Goal: Find specific page/section: Find specific page/section

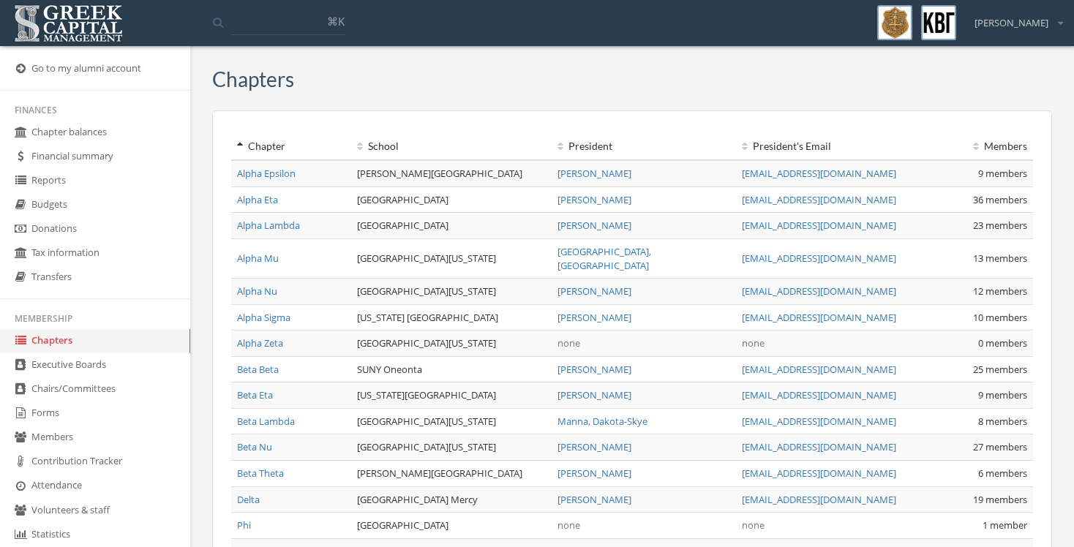
click at [266, 252] on link "Alpha Mu" at bounding box center [258, 258] width 42 height 13
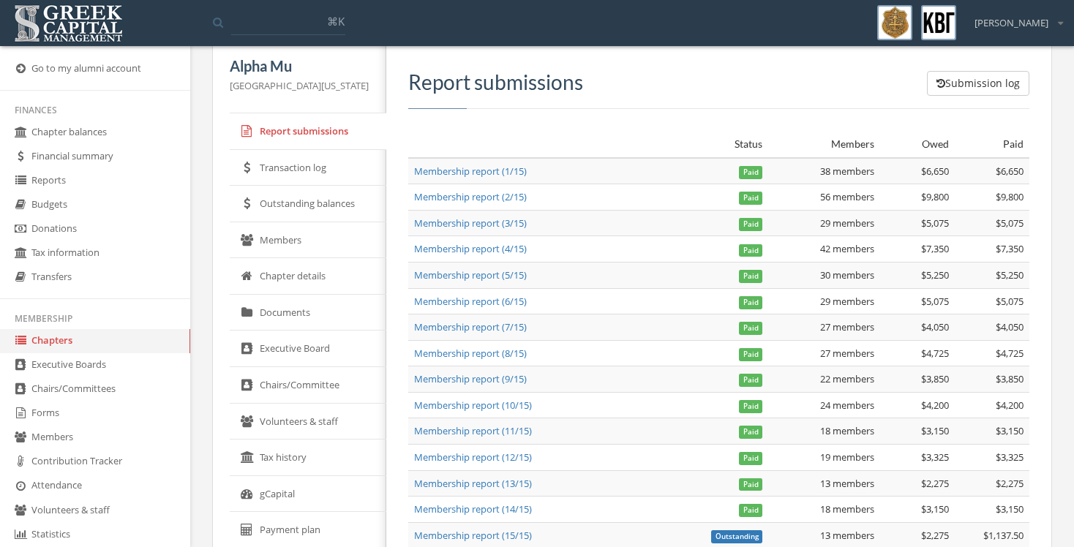
scroll to position [28, 0]
click at [302, 311] on link "Documents" at bounding box center [308, 312] width 157 height 37
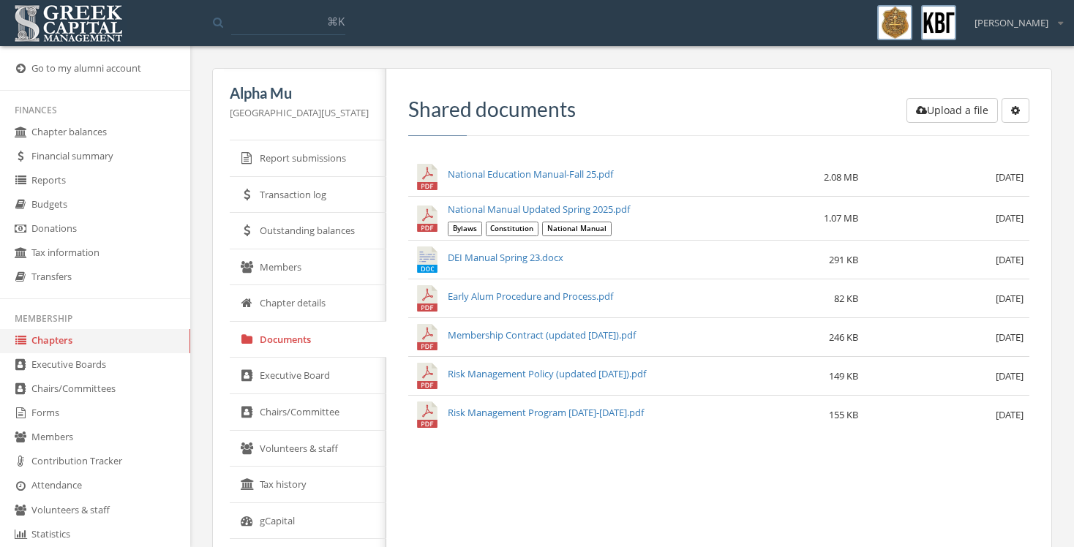
click at [56, 21] on img at bounding box center [68, 23] width 116 height 45
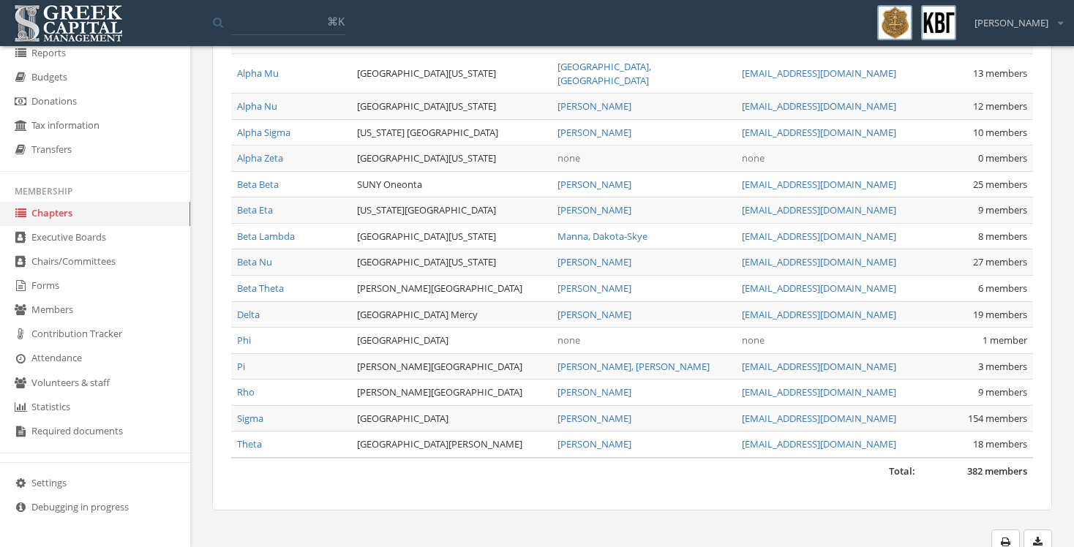
scroll to position [156, 0]
click at [70, 425] on link "Required documents" at bounding box center [95, 432] width 190 height 24
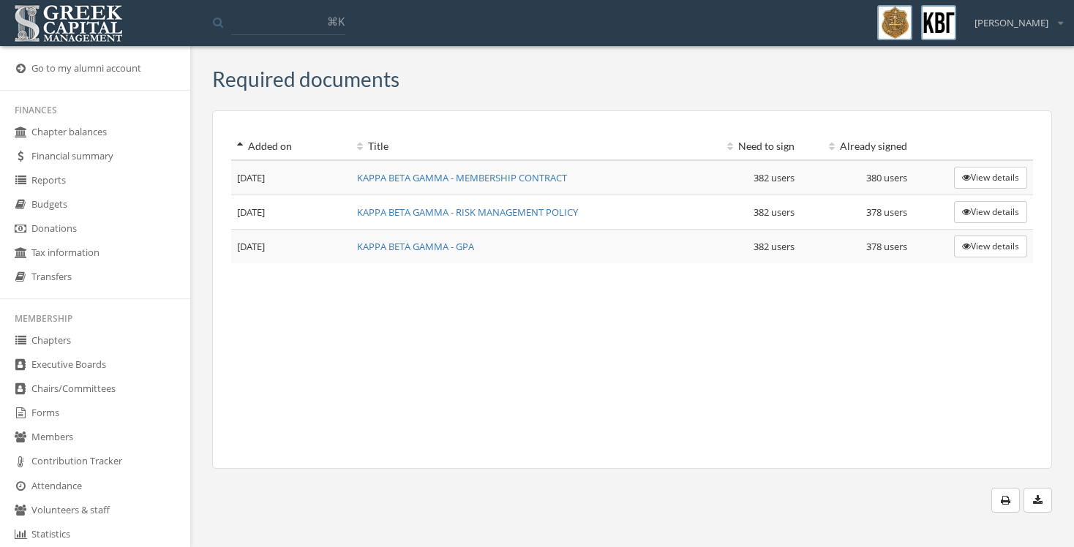
click at [67, 26] on img at bounding box center [68, 23] width 116 height 45
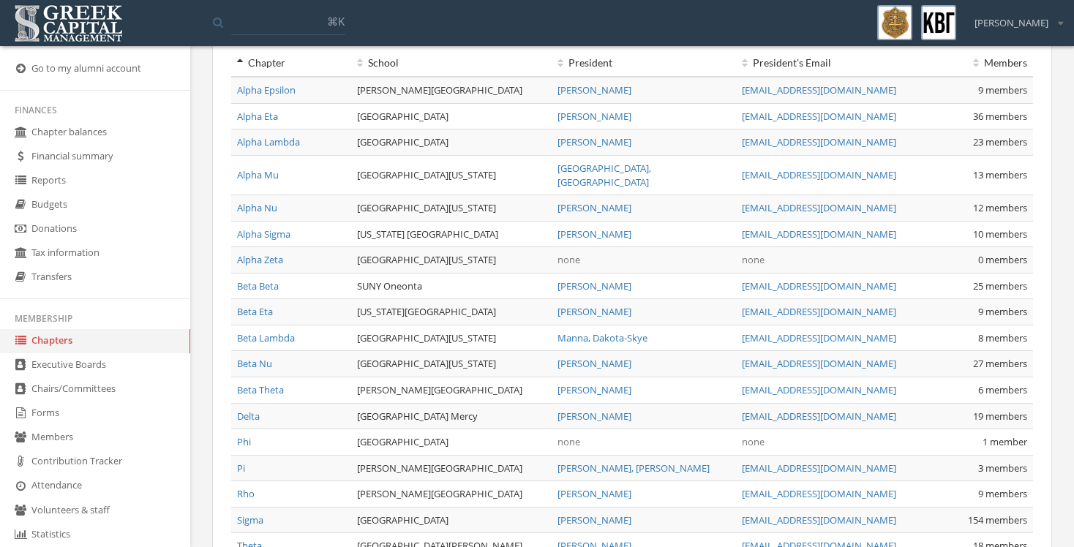
scroll to position [54, 0]
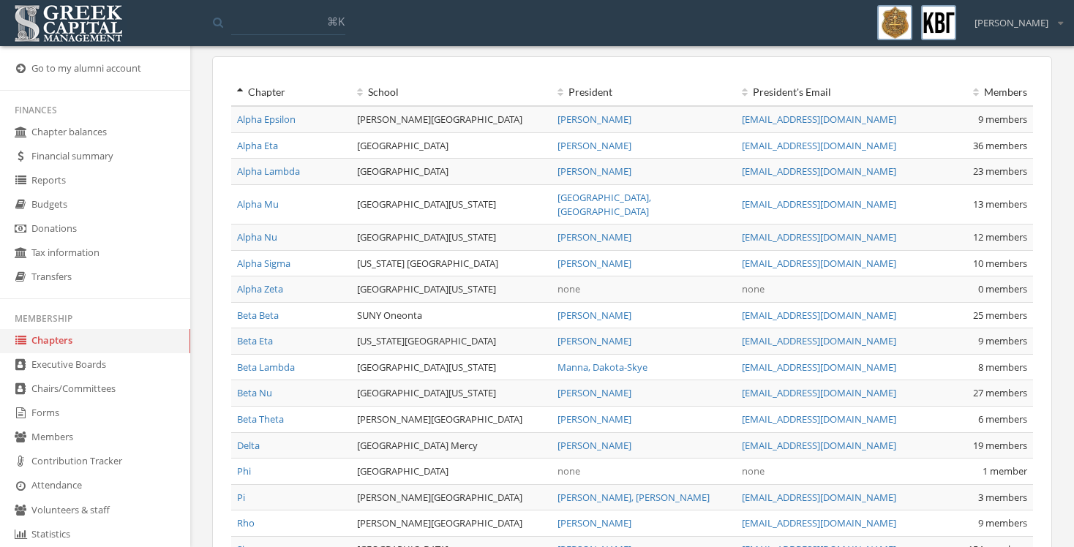
click at [285, 361] on link "Beta Lambda" at bounding box center [266, 367] width 58 height 13
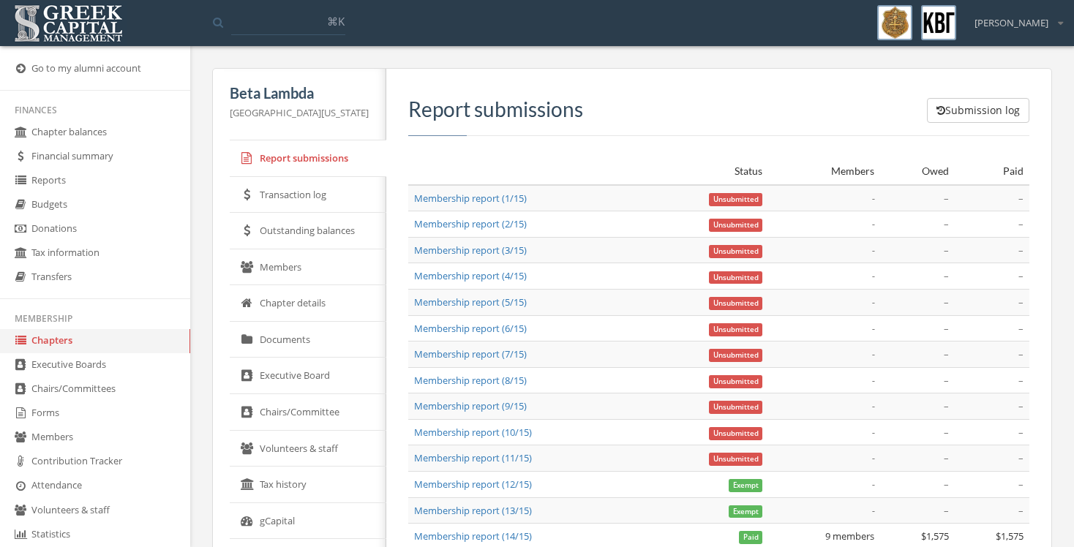
click at [292, 265] on link "Members" at bounding box center [308, 268] width 157 height 37
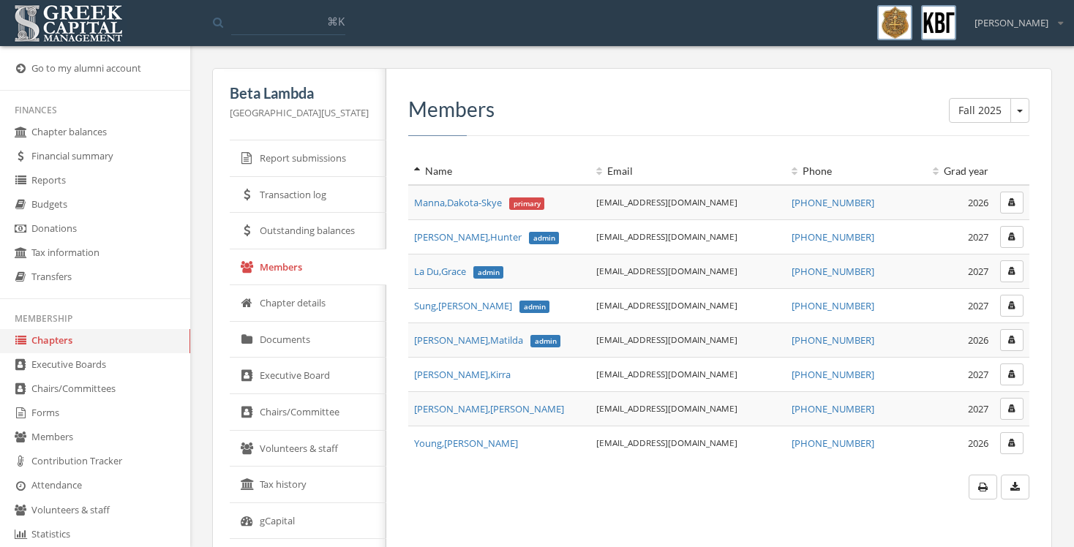
click at [86, 24] on img at bounding box center [68, 23] width 116 height 45
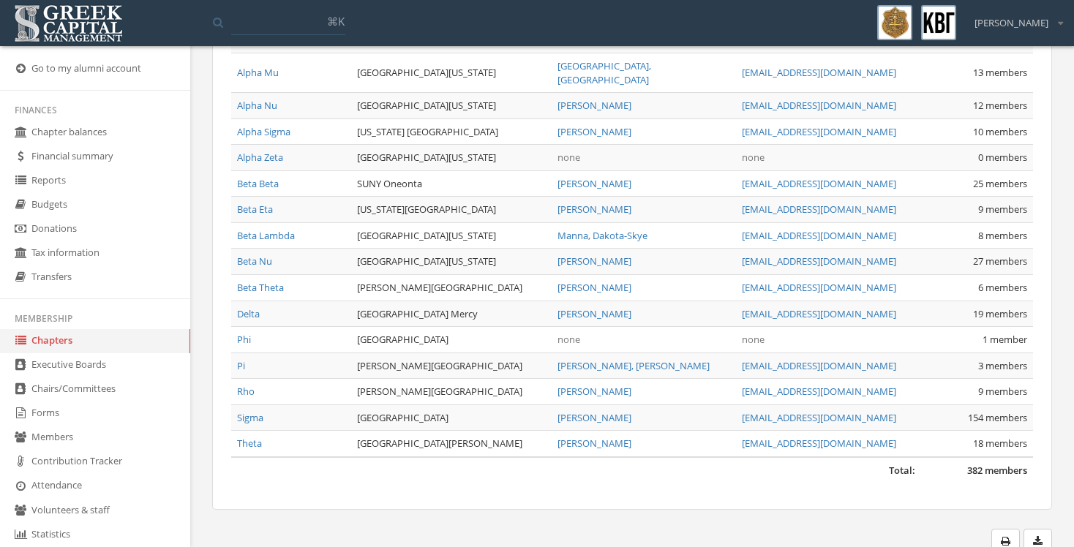
scroll to position [185, 0]
